Goal: Task Accomplishment & Management: Complete application form

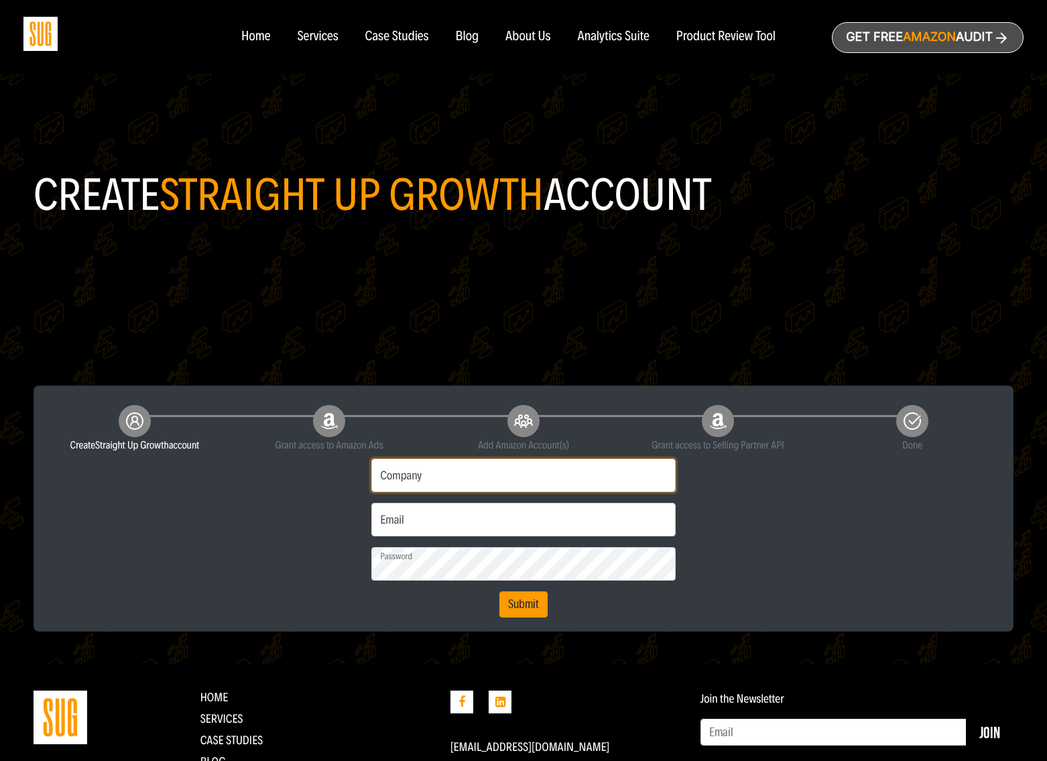
click at [414, 475] on input "Company" at bounding box center [523, 476] width 304 height 34
type input "Gathre"
type input "devin@gathre.com"
click at [715, 551] on div "First name Last name Phone Gathre Company devin@gathre.com Email Password" at bounding box center [524, 535] width 972 height 165
click at [514, 551] on button "Submit" at bounding box center [524, 604] width 48 height 27
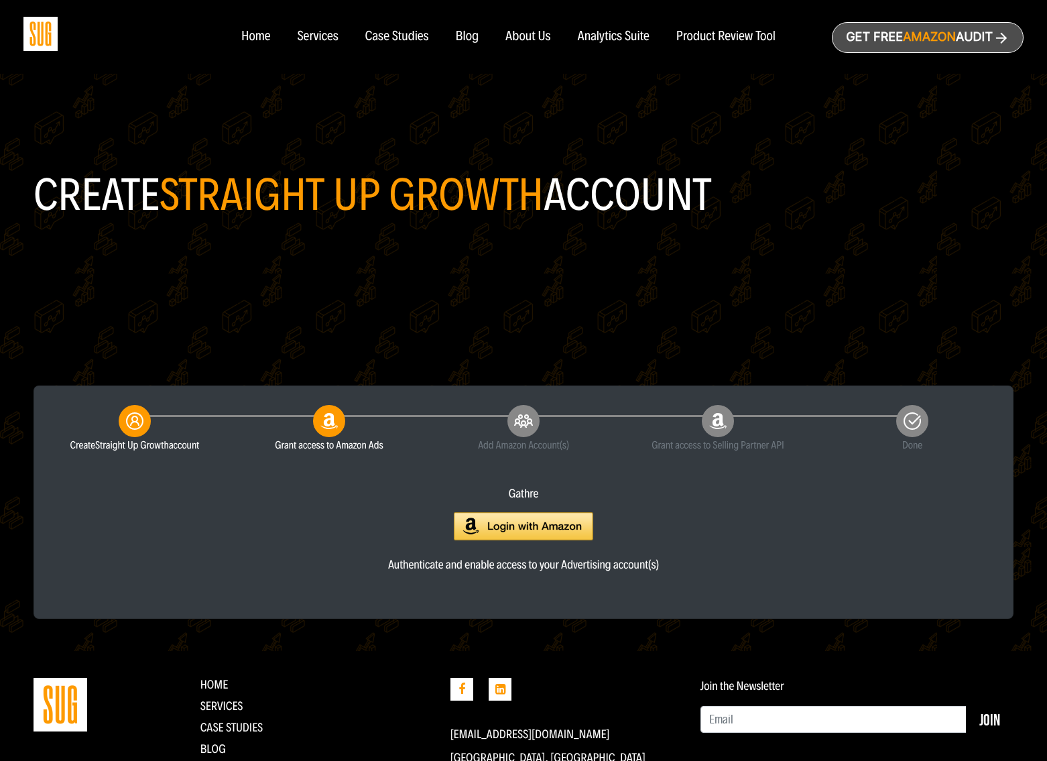
click at [505, 528] on img at bounding box center [523, 526] width 139 height 29
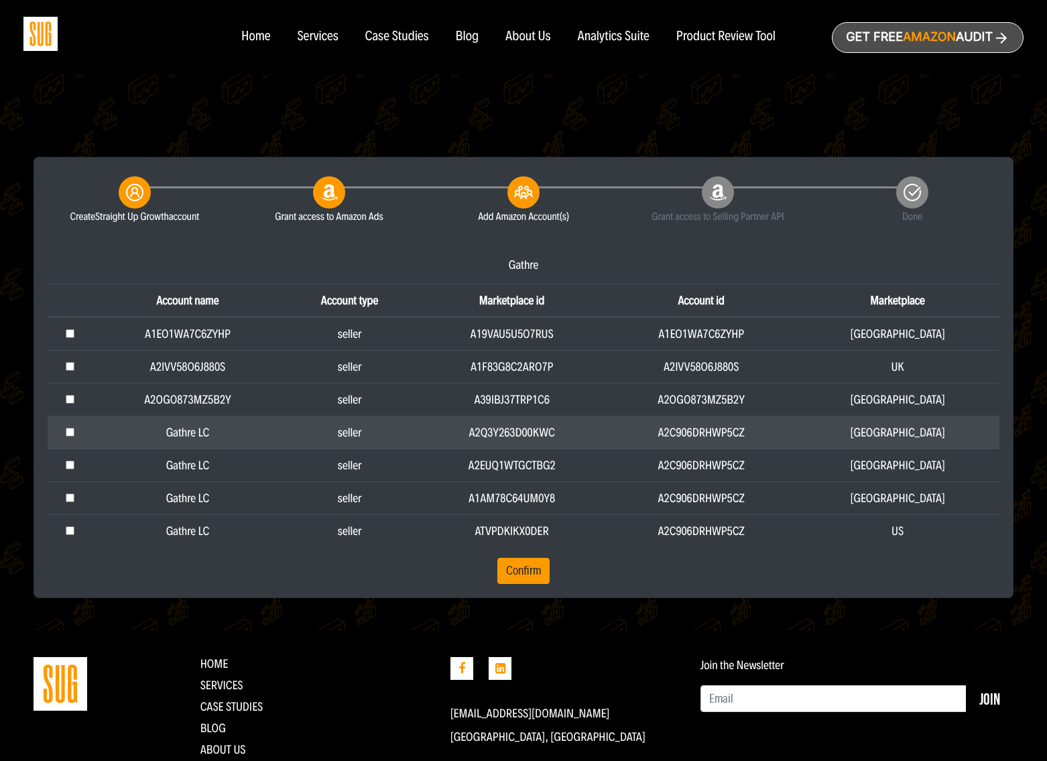
scroll to position [240, 0]
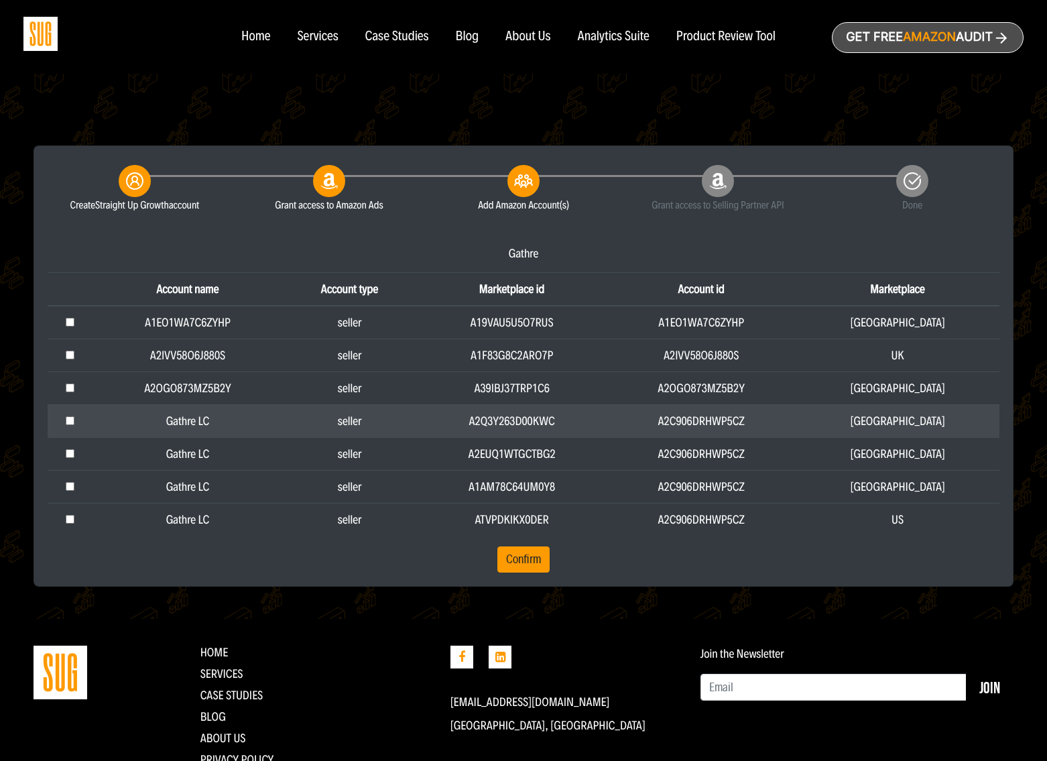
click at [70, 421] on input "checkbox" at bounding box center [70, 420] width 9 height 9
checkbox input "true"
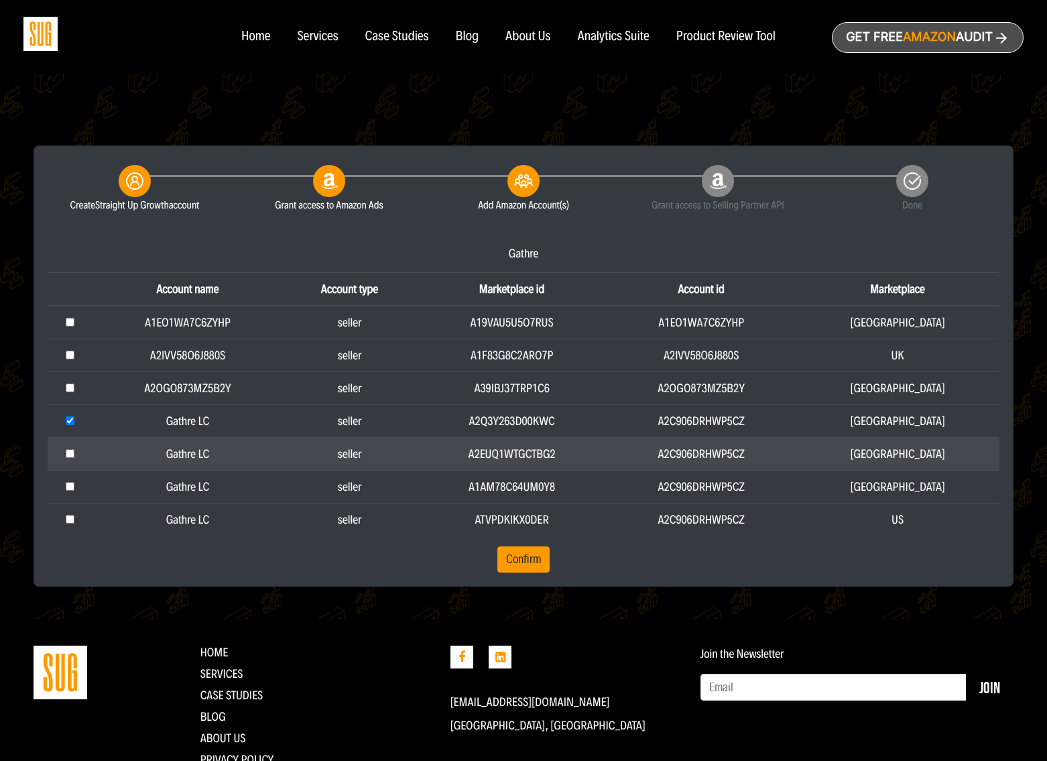
click at [71, 453] on input "checkbox" at bounding box center [70, 453] width 9 height 9
checkbox input "true"
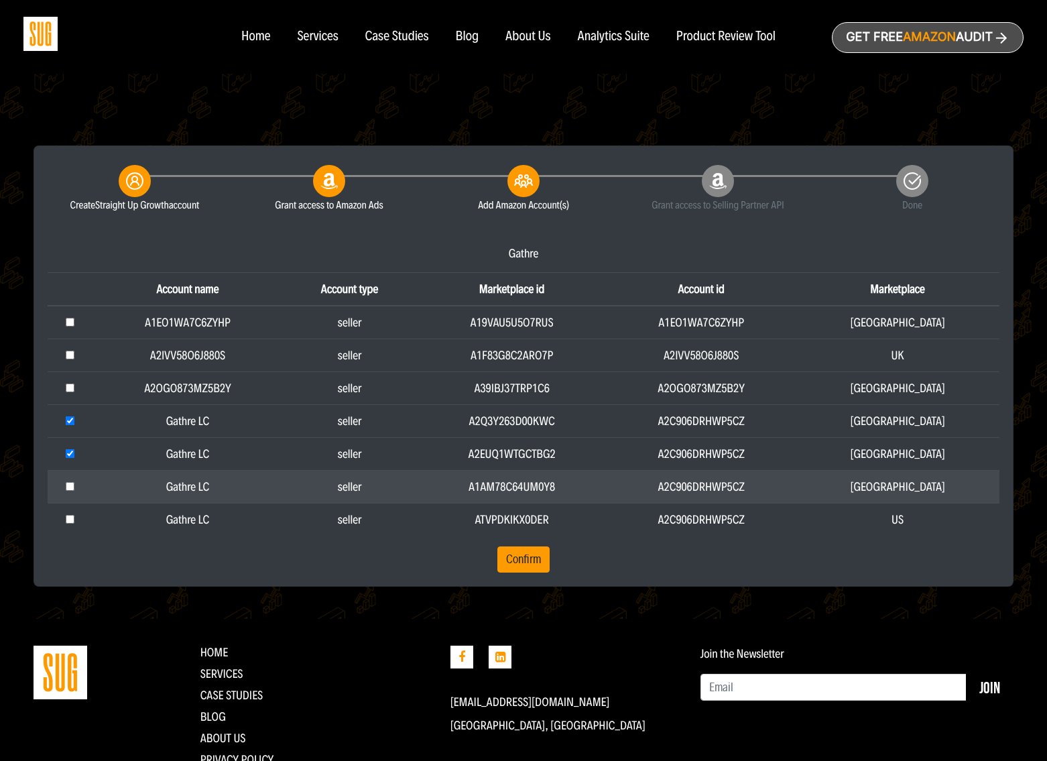
click at [73, 487] on input "checkbox" at bounding box center [70, 486] width 9 height 9
checkbox input "true"
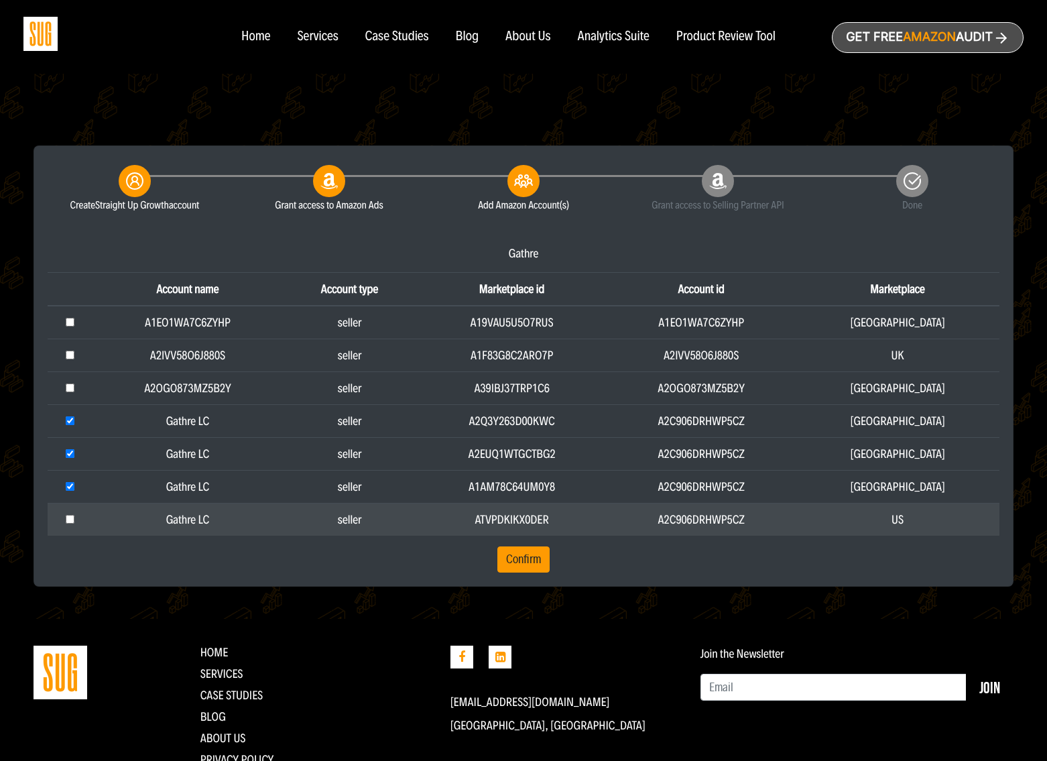
click at [70, 519] on input "checkbox" at bounding box center [70, 519] width 9 height 9
checkbox input "true"
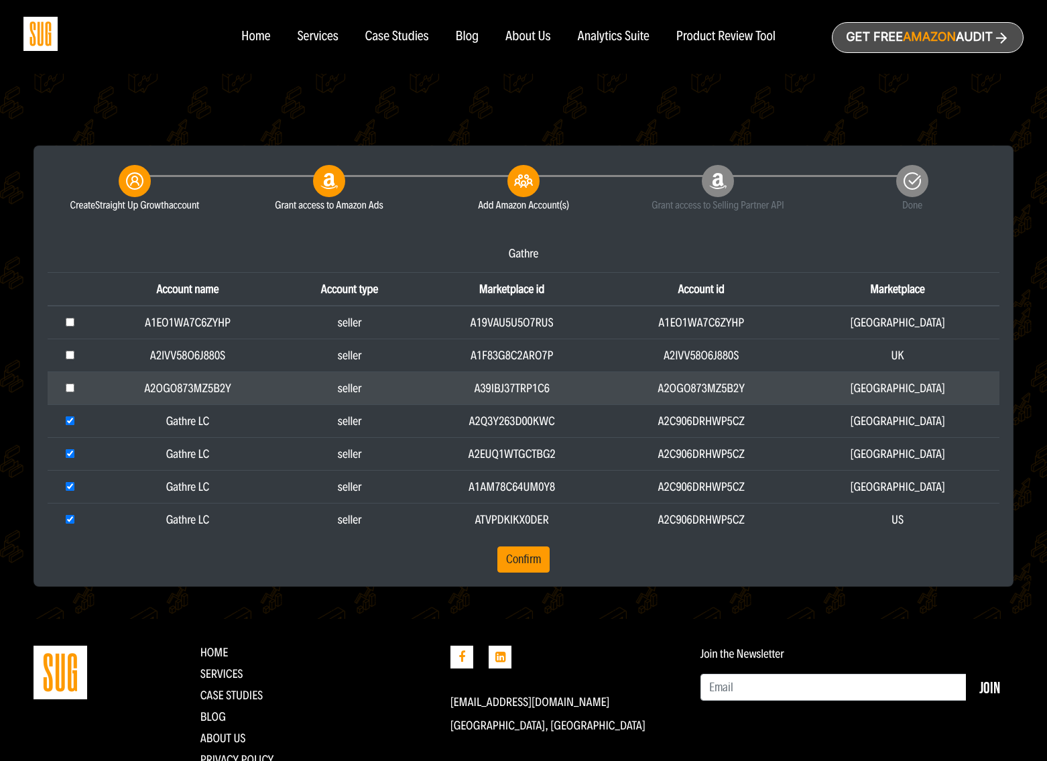
click at [69, 390] on input "checkbox" at bounding box center [70, 388] width 9 height 9
checkbox input "true"
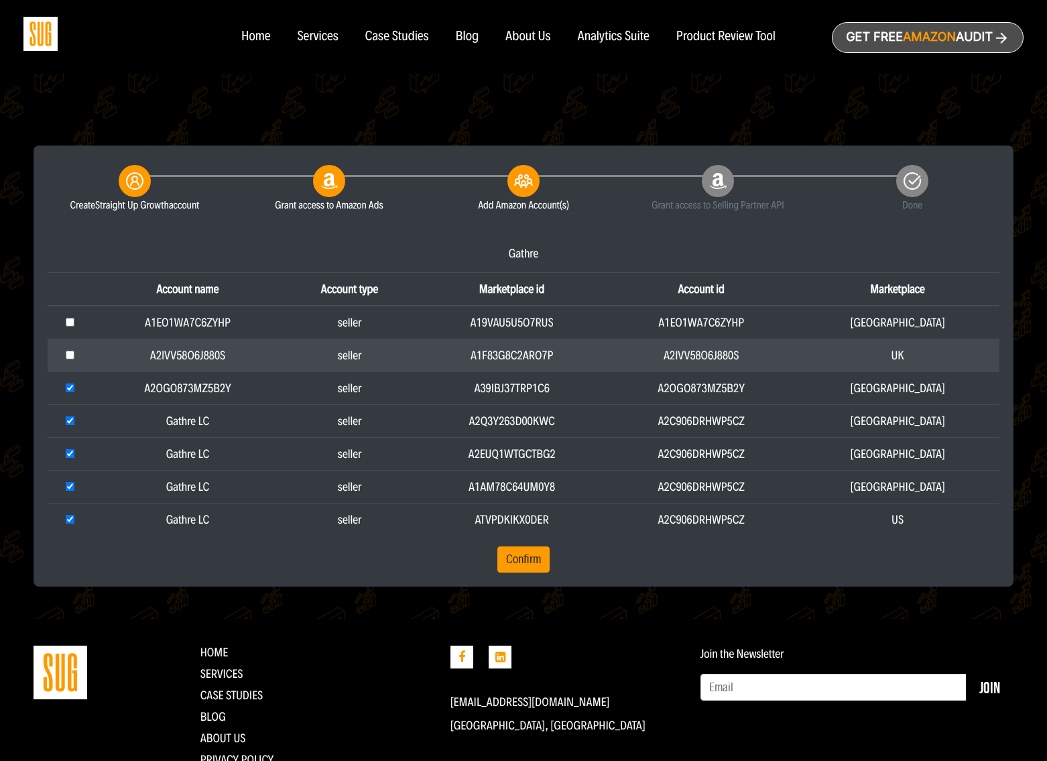
click at [71, 353] on input "checkbox" at bounding box center [70, 355] width 9 height 9
checkbox input "true"
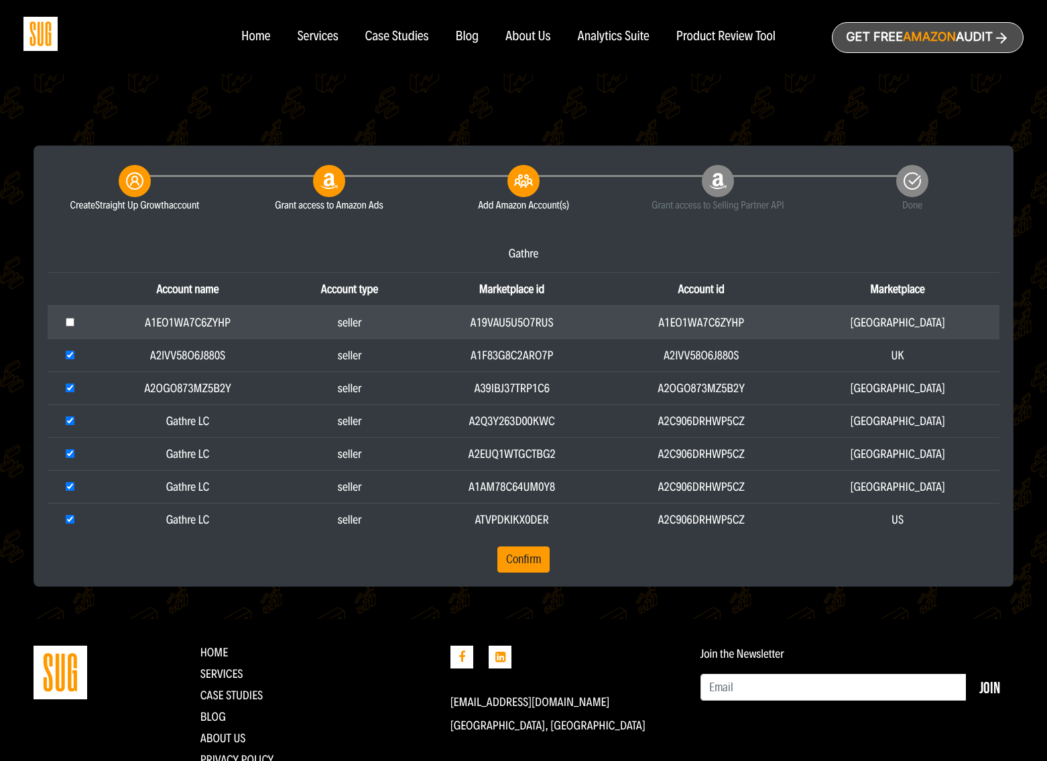
click at [73, 327] on td at bounding box center [71, 323] width 46 height 34
click at [71, 321] on input "checkbox" at bounding box center [70, 322] width 9 height 9
checkbox input "true"
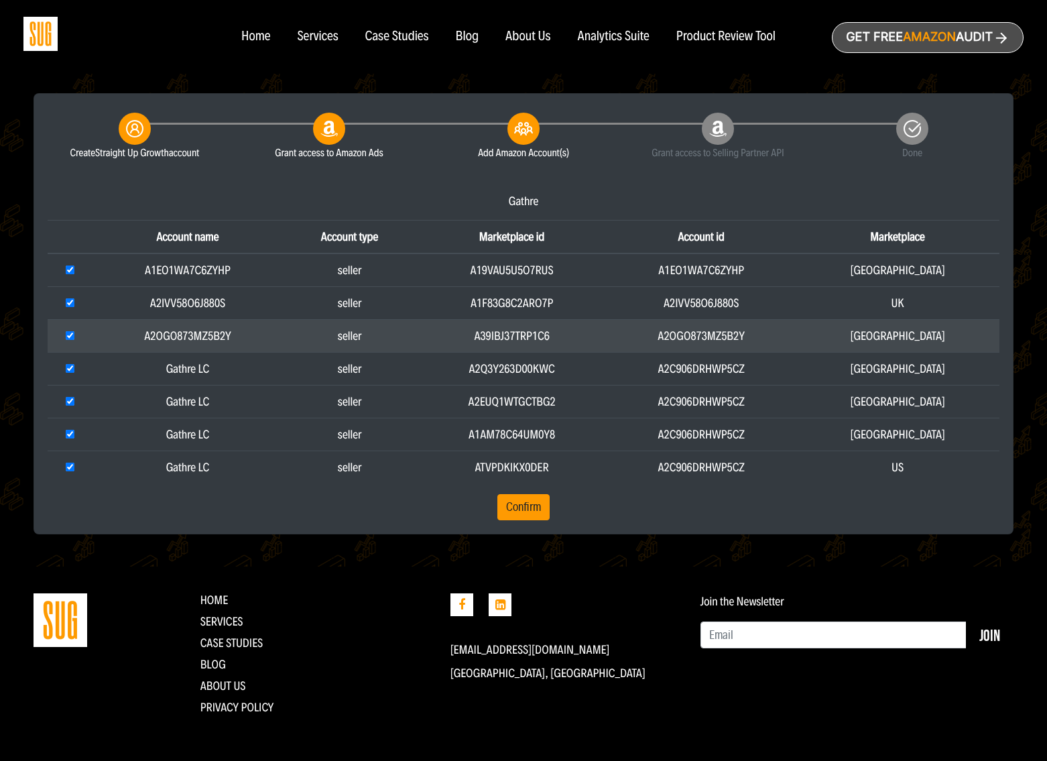
scroll to position [299, 0]
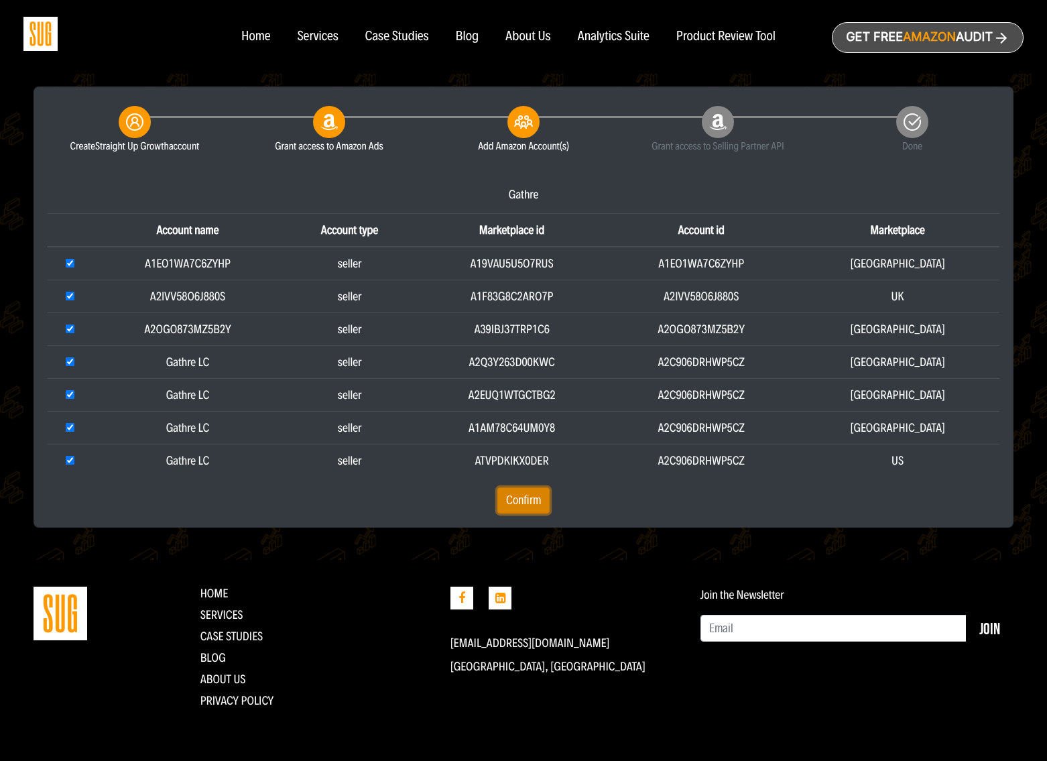
click at [524, 500] on button "Confirm" at bounding box center [524, 500] width 52 height 27
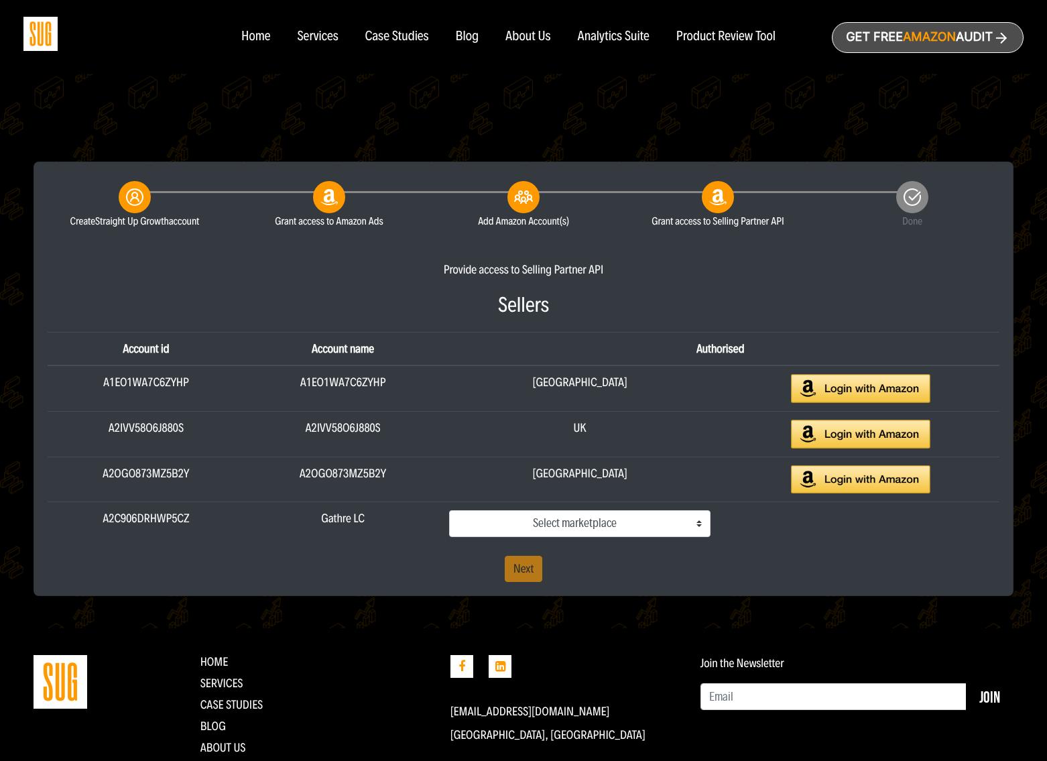
scroll to position [229, 0]
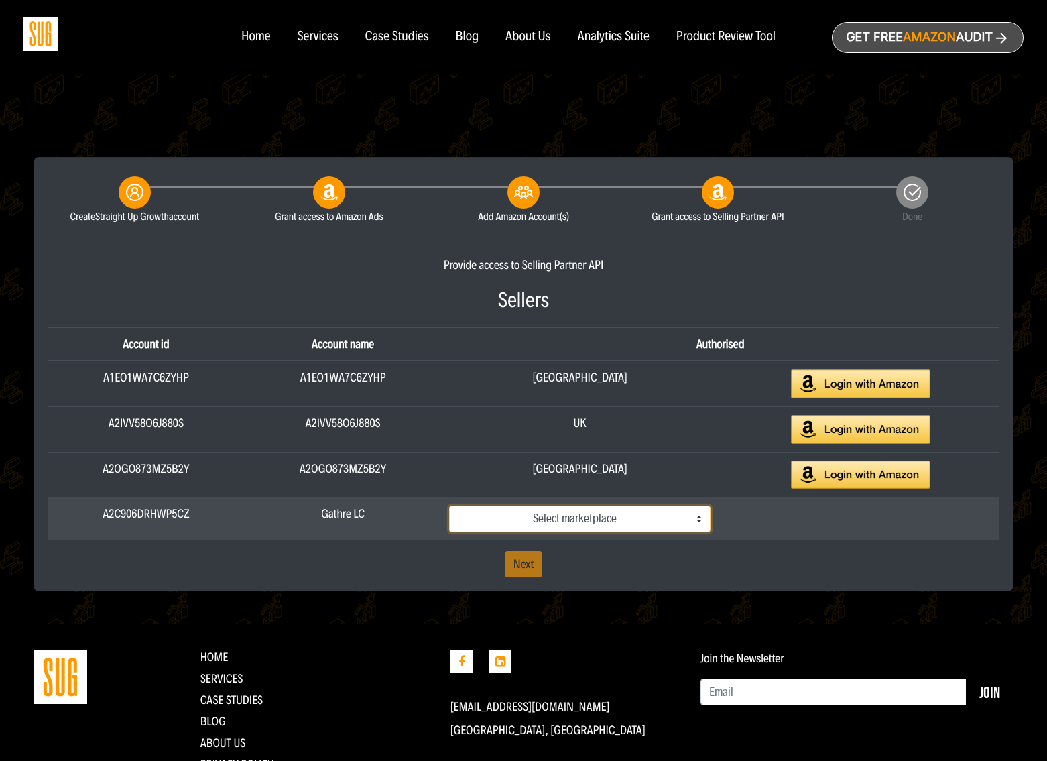
click at [577, 516] on select "Select marketplace [GEOGRAPHIC_DATA] [GEOGRAPHIC_DATA] [GEOGRAPHIC_DATA] [GEOGR…" at bounding box center [579, 519] width 261 height 27
select select "ATVPDKIKX0DER"
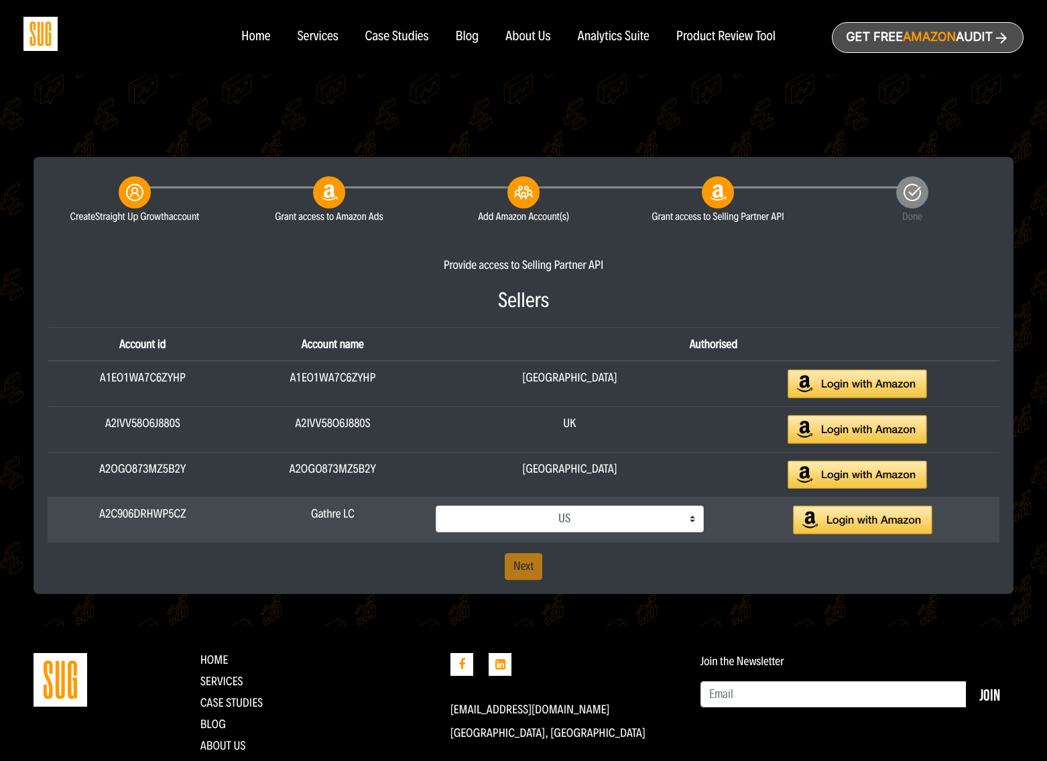
click at [864, 522] on img at bounding box center [862, 520] width 139 height 29
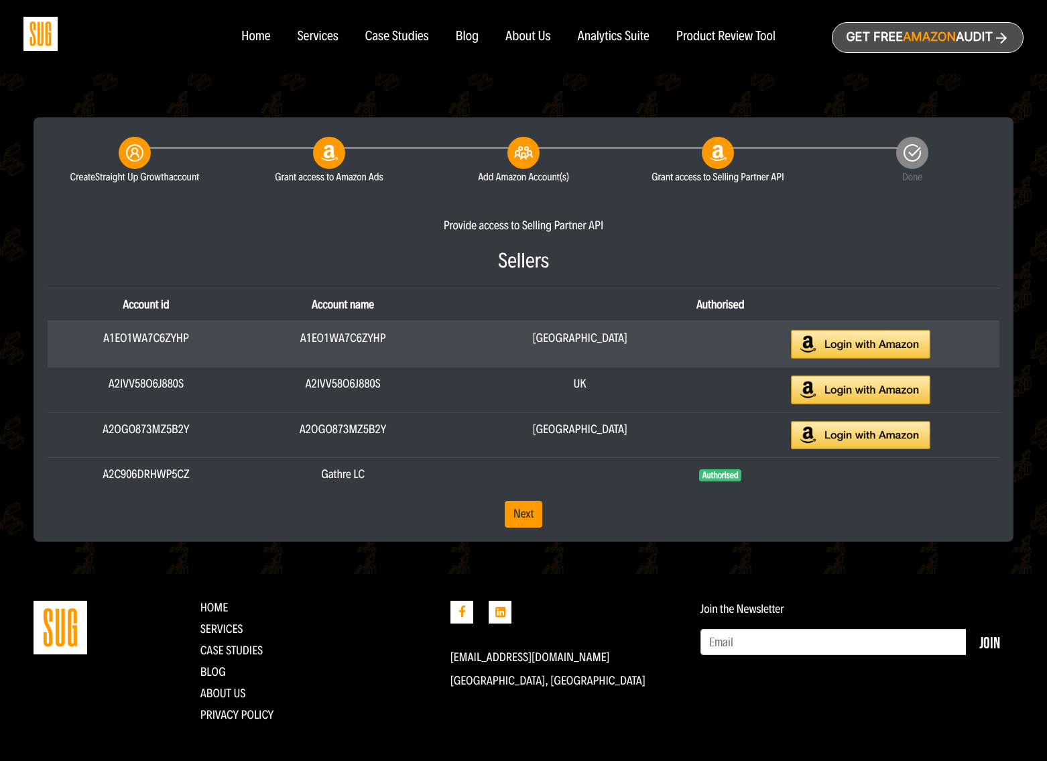
scroll to position [282, 0]
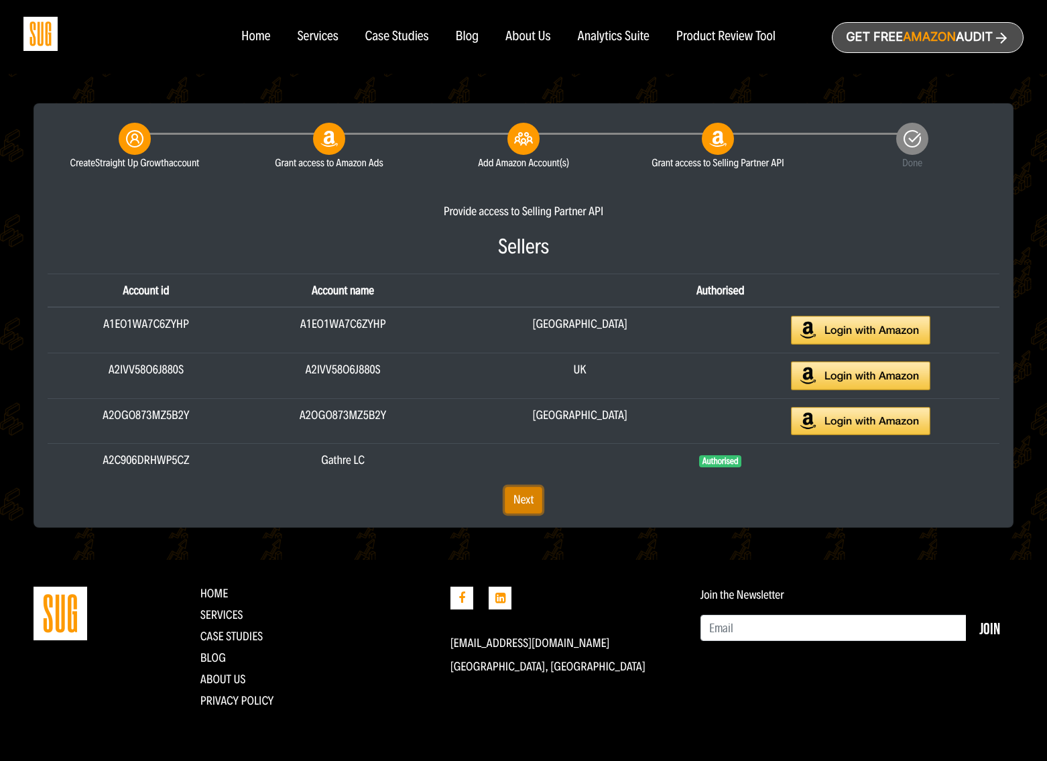
click at [516, 498] on link "Next" at bounding box center [524, 500] width 38 height 27
